Goal: Information Seeking & Learning: Learn about a topic

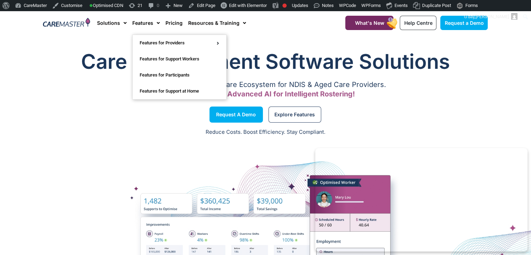
drag, startPoint x: 134, startPoint y: 52, endPoint x: 102, endPoint y: 44, distance: 33.1
click at [102, 44] on div "Care Management Software Solutions A Comprehensive Software Ecosystem for NDIS …" at bounding box center [266, 74] width 452 height 61
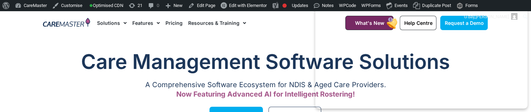
click at [149, 19] on link "Features" at bounding box center [146, 22] width 28 height 23
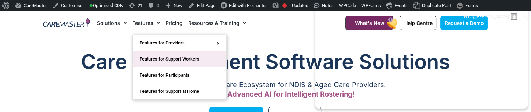
click at [172, 57] on link "Features for Support Workers" at bounding box center [180, 59] width 94 height 16
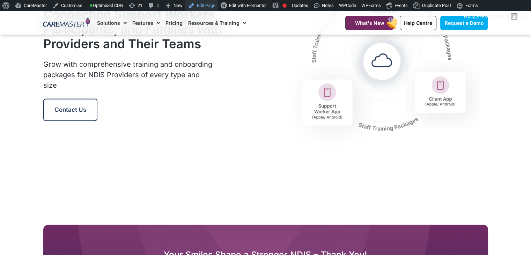
scroll to position [908, 0]
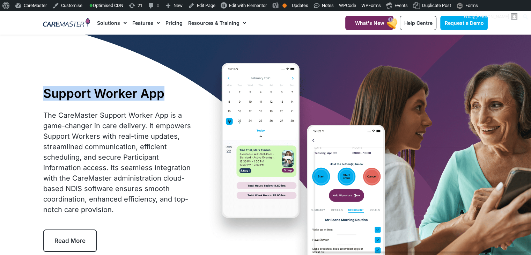
drag, startPoint x: 164, startPoint y: 97, endPoint x: 46, endPoint y: 90, distance: 117.6
click at [46, 90] on h1 "Support Worker App" at bounding box center [118, 93] width 151 height 15
copy h1 "Support Worker App"
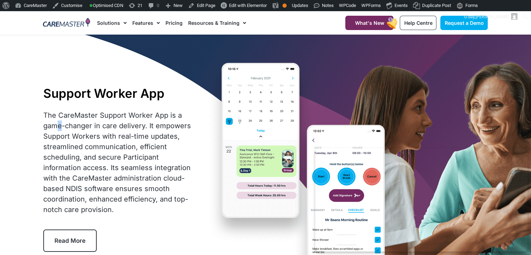
click at [163, 109] on div "Support Worker App The CareMaster Support Worker App is a game-changer in care …" at bounding box center [119, 168] width 158 height 173
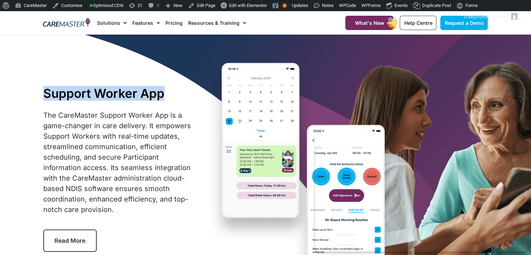
drag, startPoint x: 167, startPoint y: 94, endPoint x: 42, endPoint y: 99, distance: 124.9
click at [42, 99] on div "Support Worker App The CareMaster Support Worker App is a game-changer in care …" at bounding box center [119, 168] width 158 height 173
copy h1 "Support Worker App"
drag, startPoint x: 116, startPoint y: 213, endPoint x: 43, endPoint y: 118, distance: 119.6
click at [43, 118] on div "The CareMaster Support Worker App is a game-changer in care delivery. It empowe…" at bounding box center [118, 162] width 151 height 105
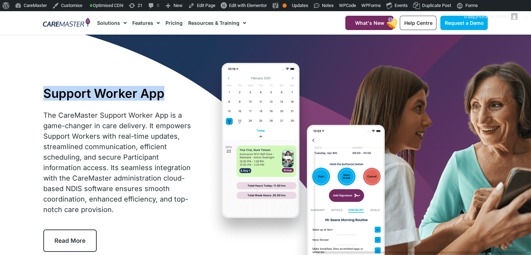
copy div "The CareMaster Support Worker App is a game-changer in care delivery. It empowe…"
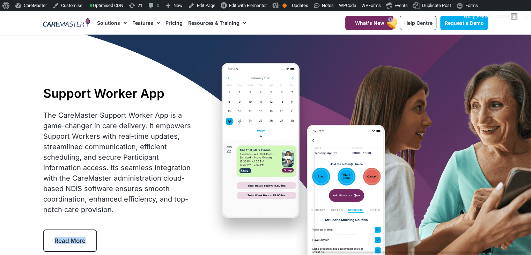
drag, startPoint x: 100, startPoint y: 244, endPoint x: 53, endPoint y: 237, distance: 47.2
click at [53, 237] on div "Read More" at bounding box center [72, 241] width 59 height 22
copy span "Read More"
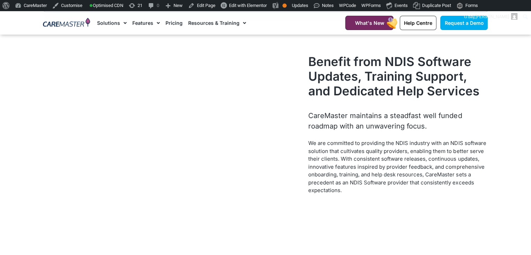
scroll to position [726, 0]
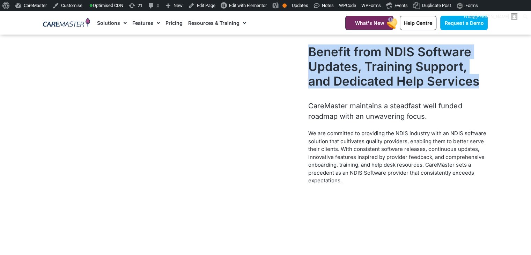
drag, startPoint x: 479, startPoint y: 81, endPoint x: 312, endPoint y: 41, distance: 172.2
click at [312, 41] on div "Benefit from NDIS Software Updates, Training Support, and Dedicated Help Servic…" at bounding box center [398, 120] width 187 height 159
copy h2 "Benefit from NDIS Software Updates, Training Support, and Dedicated Help Servic…"
drag, startPoint x: 432, startPoint y: 117, endPoint x: 365, endPoint y: 115, distance: 66.8
click at [365, 115] on div "CareMaster maintains a steadfast well funded roadmap with an unwavering focus." at bounding box center [399, 111] width 180 height 21
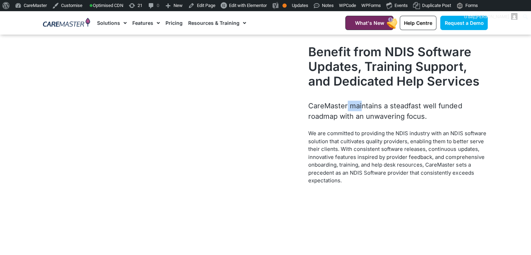
drag, startPoint x: 306, startPoint y: 103, endPoint x: 322, endPoint y: 106, distance: 16.0
click at [322, 106] on div "Benefit from NDIS Software Updates, Training Support, and Dedicated Help Servic…" at bounding box center [398, 120] width 187 height 159
click at [309, 107] on div "CareMaster maintains a steadfast well funded roadmap with an unwavering focus." at bounding box center [399, 111] width 180 height 21
drag, startPoint x: 309, startPoint y: 107, endPoint x: 429, endPoint y: 115, distance: 120.5
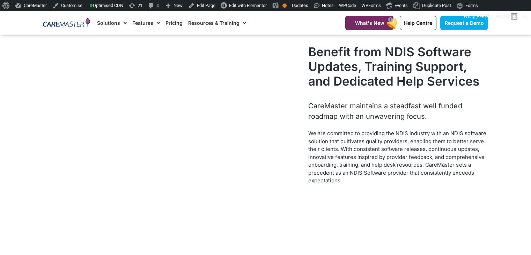
click at [429, 115] on div "CareMaster maintains a steadfast well funded roadmap with an unwavering focus." at bounding box center [399, 111] width 180 height 21
copy div "CareMaster maintains a steadfast well funded roadmap with an unwavering focus."
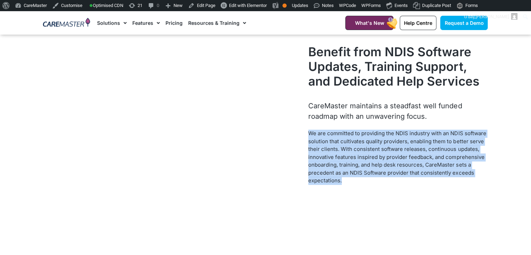
drag, startPoint x: 343, startPoint y: 182, endPoint x: 306, endPoint y: 133, distance: 61.8
click at [306, 133] on div "Benefit from NDIS Software Updates, Training Support, and Dedicated Help Servic…" at bounding box center [398, 120] width 187 height 159
copy span "We are committed to providing the NDIS industry with an NDIS software solution …"
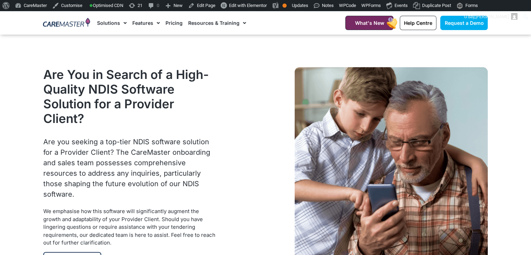
scroll to position [948, 0]
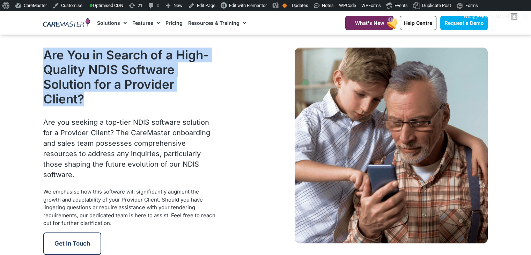
drag, startPoint x: 86, startPoint y: 100, endPoint x: 47, endPoint y: 55, distance: 59.5
click at [47, 55] on h2 "Are You in Search of a High-Quality NDIS Software Solution for a Provider Clien…" at bounding box center [130, 77] width 174 height 59
copy h2 "Are You in Search of a High-Quality NDIS Software Solution for a Provider Clien…"
drag, startPoint x: 80, startPoint y: 173, endPoint x: 36, endPoint y: 121, distance: 68.2
click at [36, 121] on section "Are You in Search of a High-Quality NDIS Software Solution for a Provider Clien…" at bounding box center [265, 151] width 531 height 214
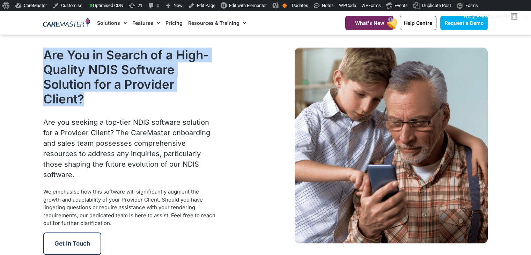
copy div "Are you seeking a top-tier NDIS software solution for a Provider Client? The Ca…"
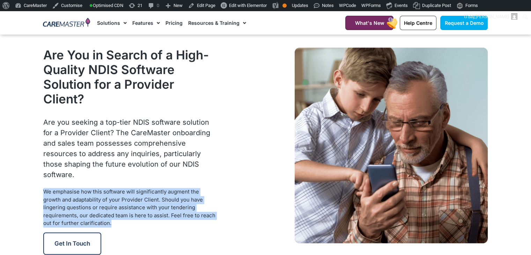
drag, startPoint x: 110, startPoint y: 224, endPoint x: 43, endPoint y: 191, distance: 74.9
click at [43, 191] on p "We emphasise how this software will significantly augment the growth and adapta…" at bounding box center [130, 207] width 174 height 39
copy span "We emphasise how this software will significantly augment the growth and adapta…"
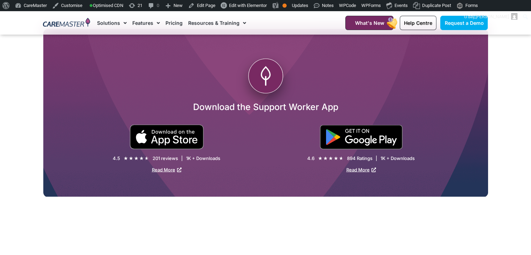
scroll to position [1277, 0]
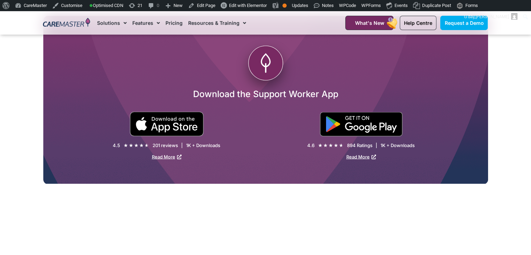
drag, startPoint x: 271, startPoint y: 68, endPoint x: 263, endPoint y: 58, distance: 12.7
drag, startPoint x: 263, startPoint y: 58, endPoint x: 255, endPoint y: 51, distance: 11.4
click at [255, 51] on circle at bounding box center [265, 63] width 35 height 35
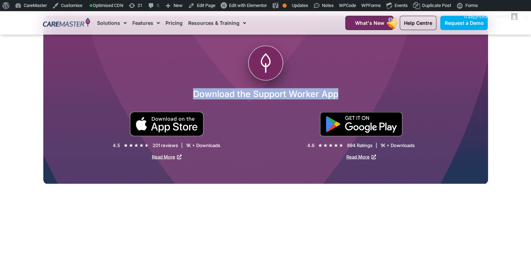
click at [255, 51] on circle at bounding box center [265, 63] width 35 height 35
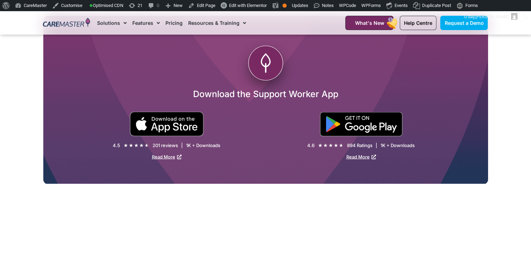
click at [263, 65] on icon at bounding box center [265, 60] width 9 height 13
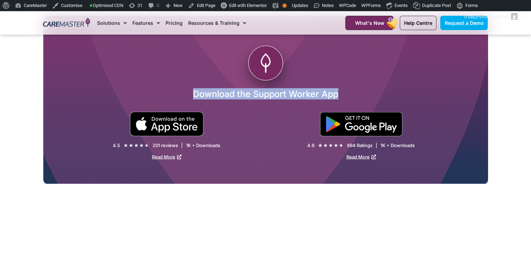
drag, startPoint x: 185, startPoint y: 93, endPoint x: 357, endPoint y: 97, distance: 172.3
click at [357, 97] on h2 "Download the Support Worker App" at bounding box center [265, 93] width 445 height 11
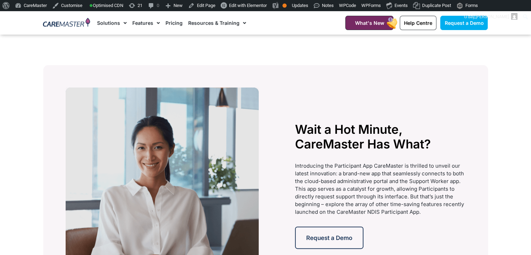
scroll to position [1514, 0]
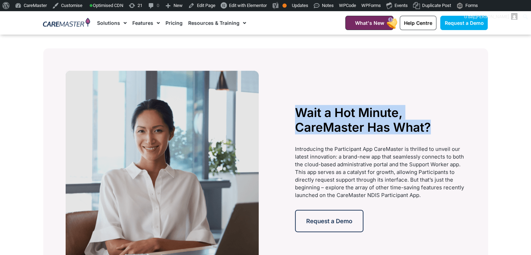
drag, startPoint x: 435, startPoint y: 133, endPoint x: 293, endPoint y: 116, distance: 142.5
click at [293, 116] on div "Wait a Hot Minute, CareMaster Has What? Introducing the Participant App CareMas…" at bounding box center [380, 169] width 177 height 202
drag, startPoint x: 426, startPoint y: 198, endPoint x: 296, endPoint y: 146, distance: 140.3
click at [296, 146] on div "Introducing the Participant App CareMaster is thrilled to unveil our latest inn…" at bounding box center [380, 172] width 171 height 54
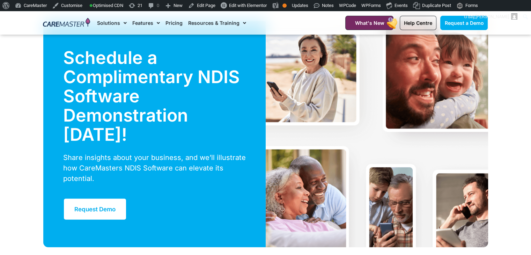
scroll to position [1801, 0]
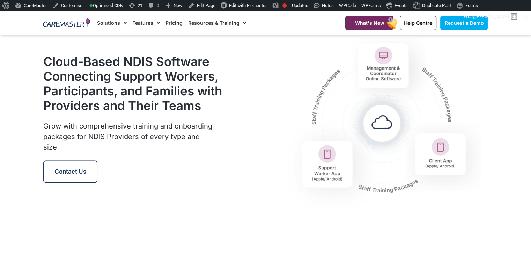
scroll to position [830, 0]
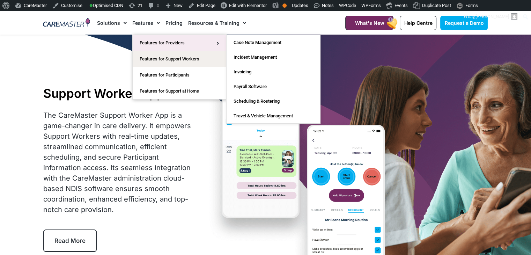
click at [155, 42] on link "Features for Providers" at bounding box center [180, 43] width 94 height 16
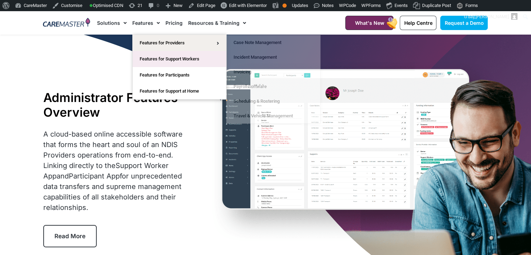
click at [159, 53] on link "Features for Support Workers" at bounding box center [180, 59] width 94 height 16
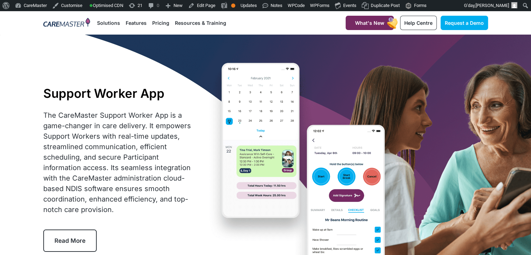
click at [167, 98] on h1 "Support Worker App" at bounding box center [118, 93] width 151 height 15
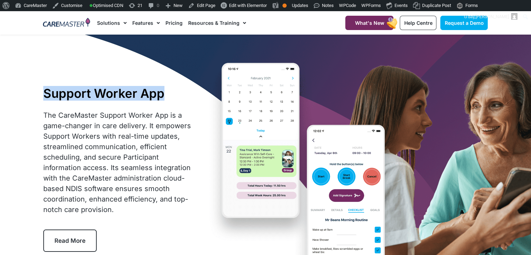
drag, startPoint x: 165, startPoint y: 93, endPoint x: 42, endPoint y: 89, distance: 123.1
click at [42, 89] on div "Support Worker App The CareMaster Support Worker App is a game-changer in care …" at bounding box center [119, 168] width 158 height 173
copy h1 "Support Worker App"
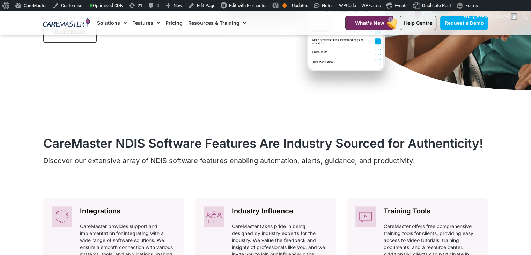
scroll to position [88, 0]
